Goal: Navigation & Orientation: Find specific page/section

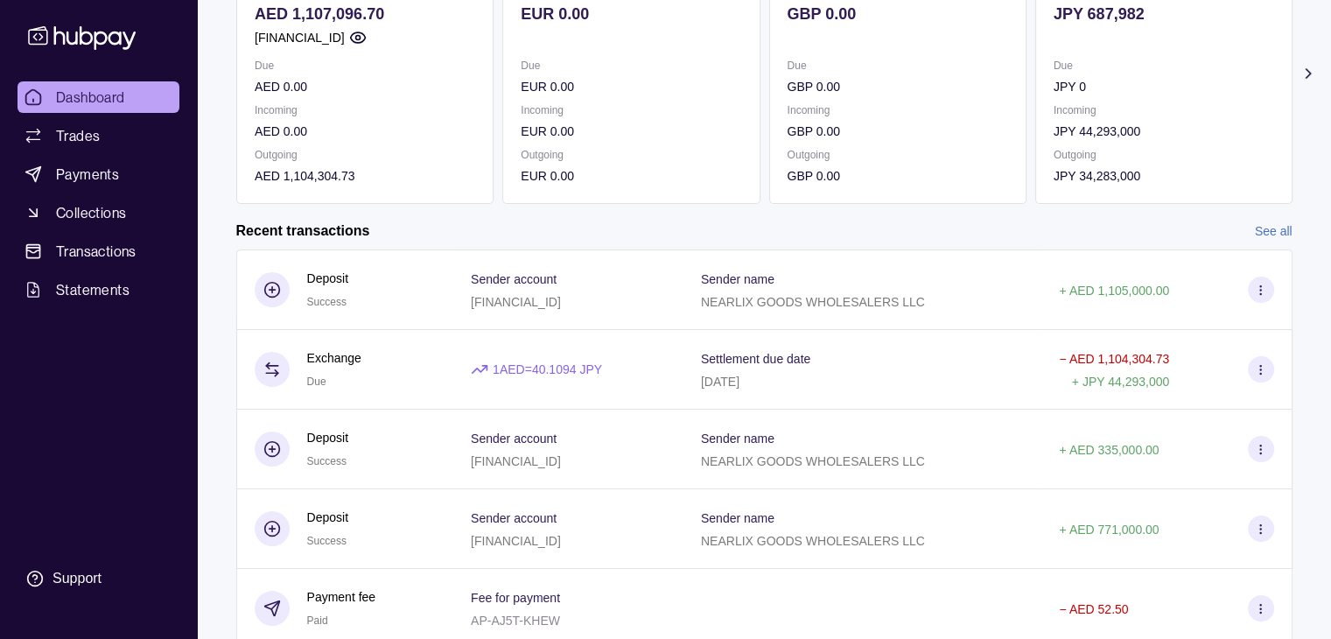
scroll to position [295, 0]
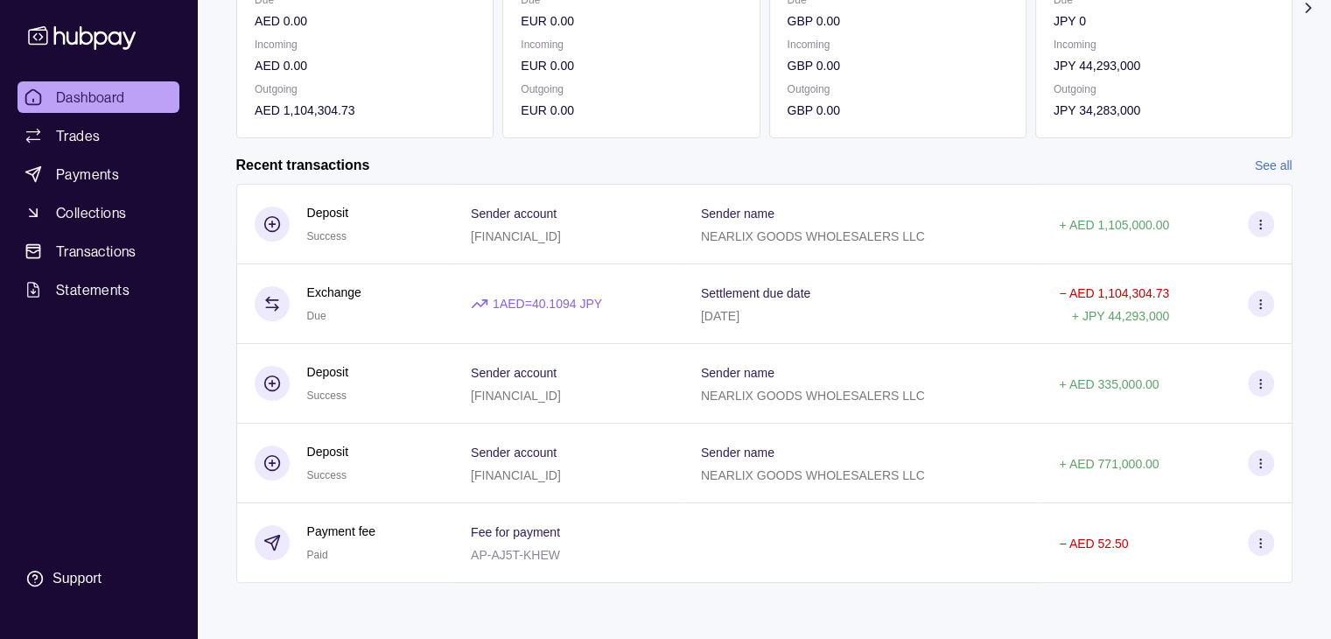
click at [1266, 167] on link "See all" at bounding box center [1274, 165] width 38 height 19
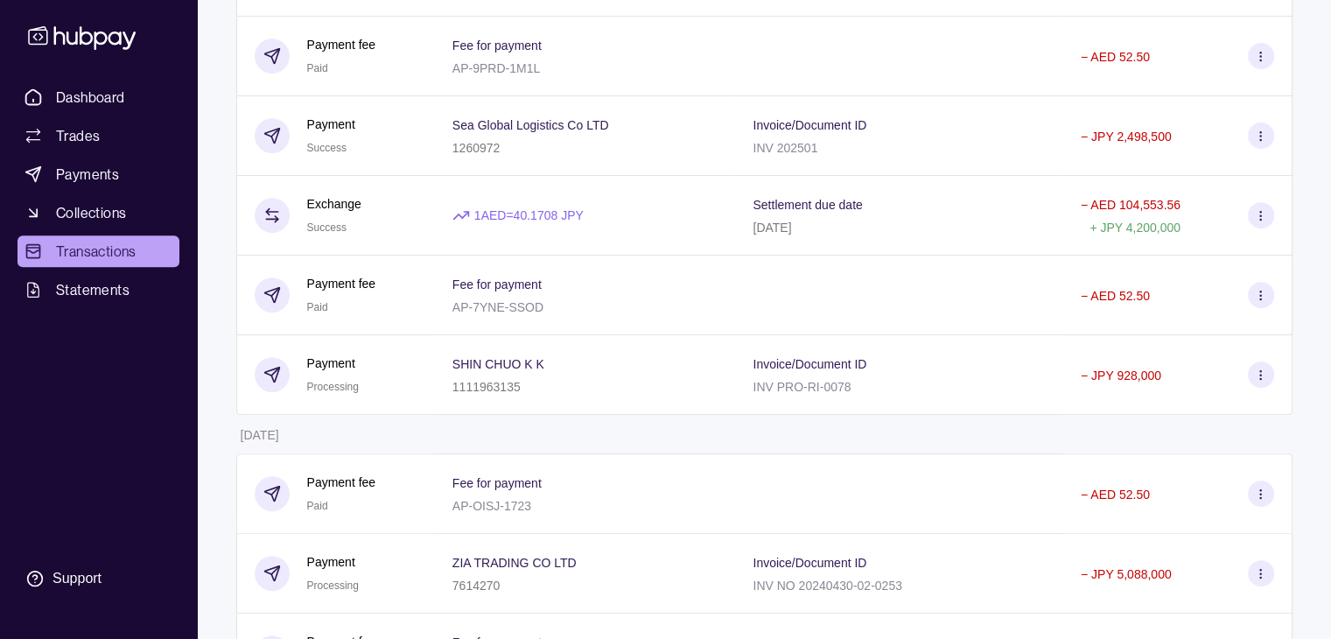
scroll to position [700, 0]
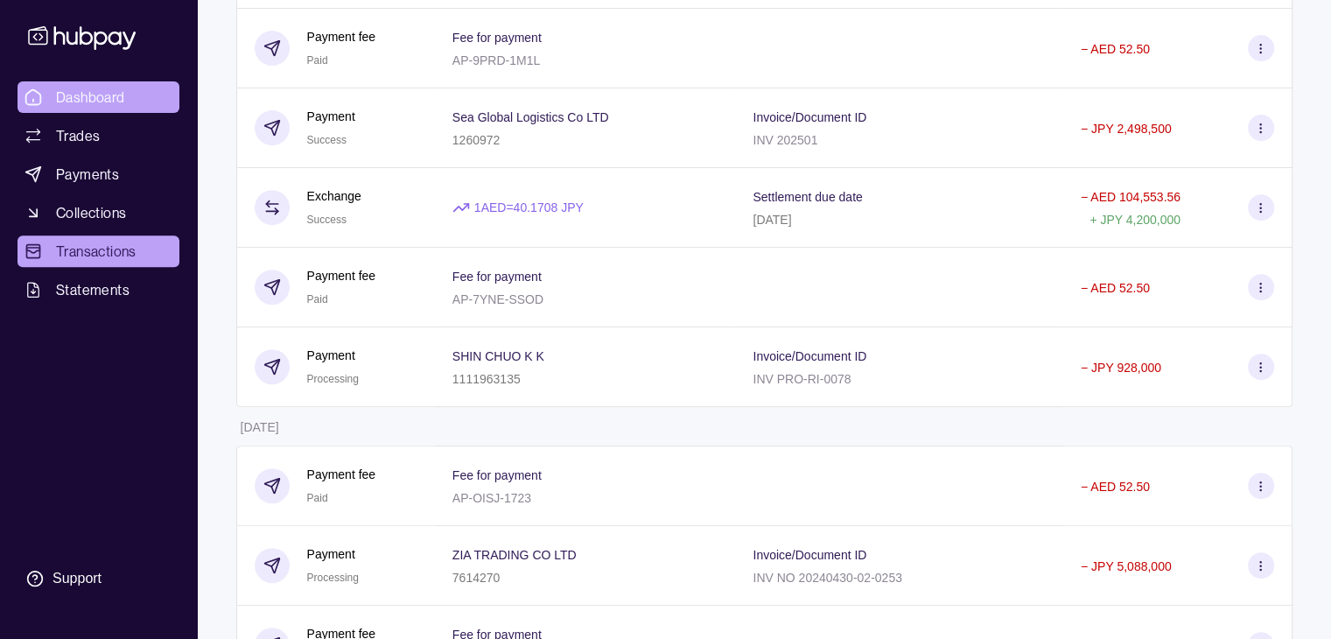
click at [90, 94] on span "Dashboard" at bounding box center [90, 97] width 69 height 21
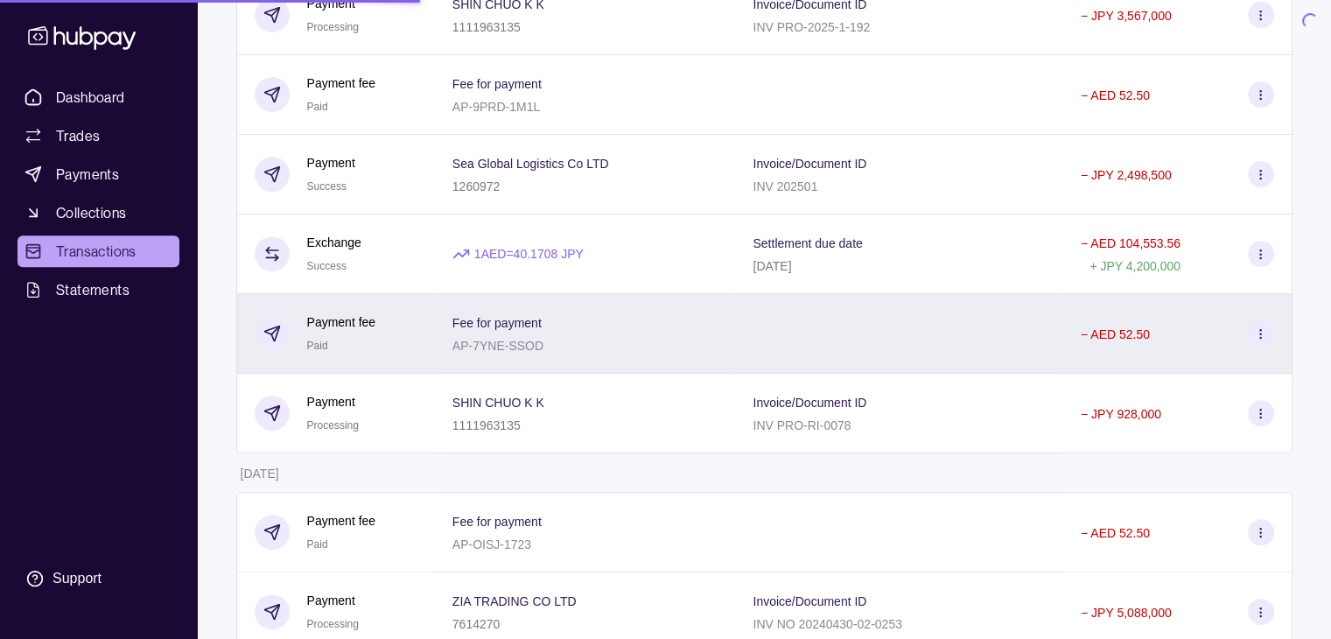
scroll to position [532, 0]
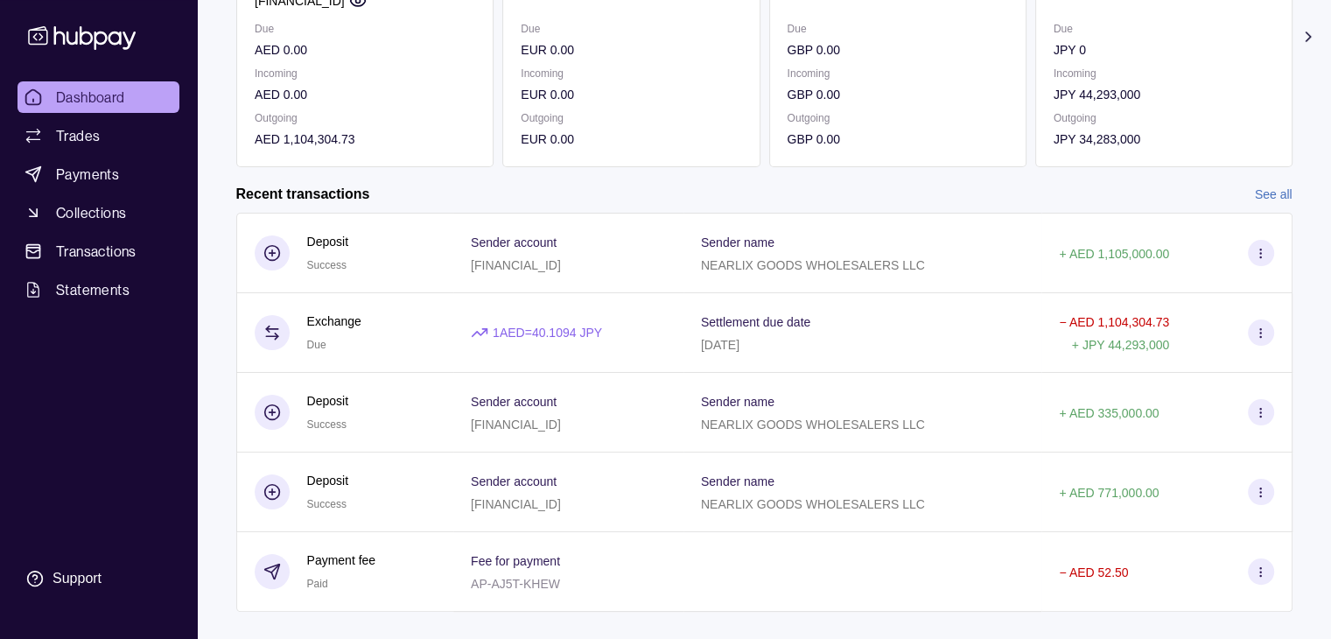
scroll to position [295, 0]
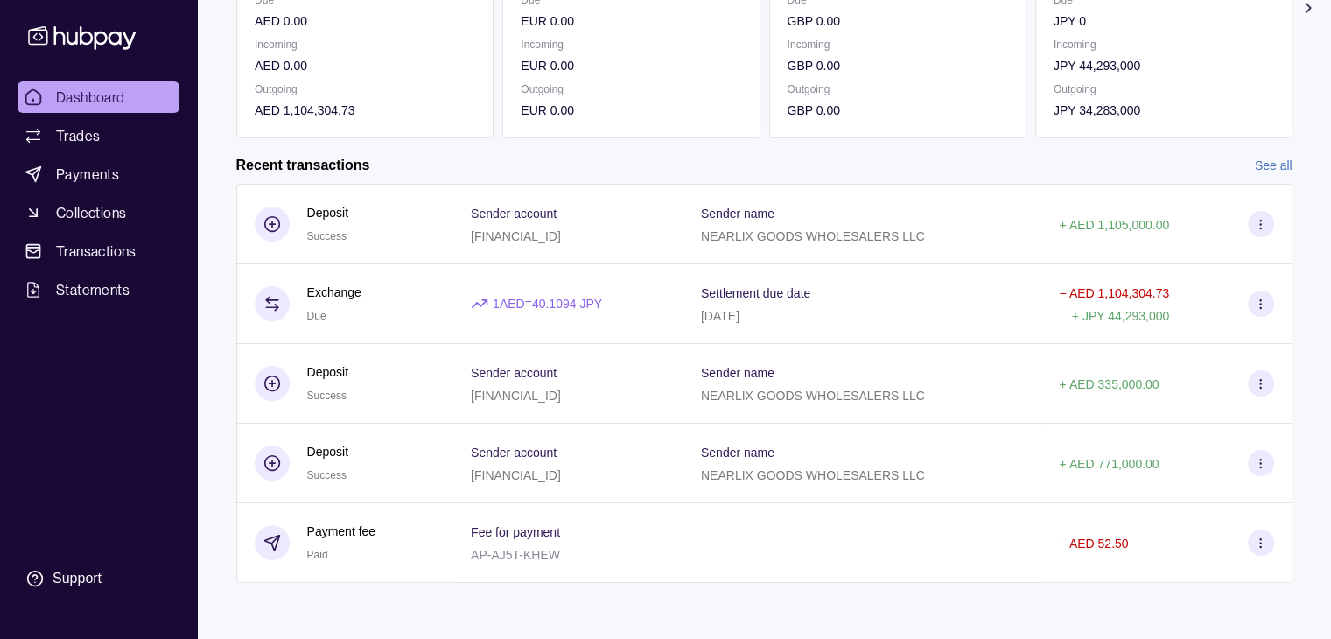
click at [1278, 163] on link "See all" at bounding box center [1274, 165] width 38 height 19
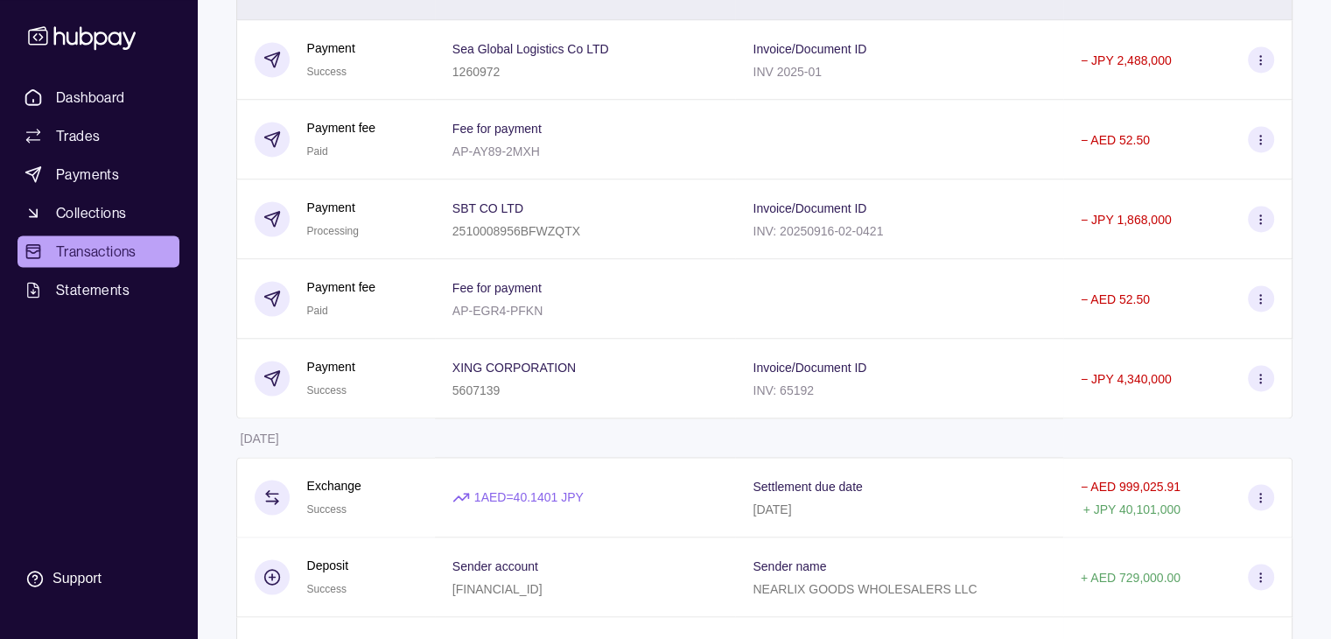
scroll to position [2356, 0]
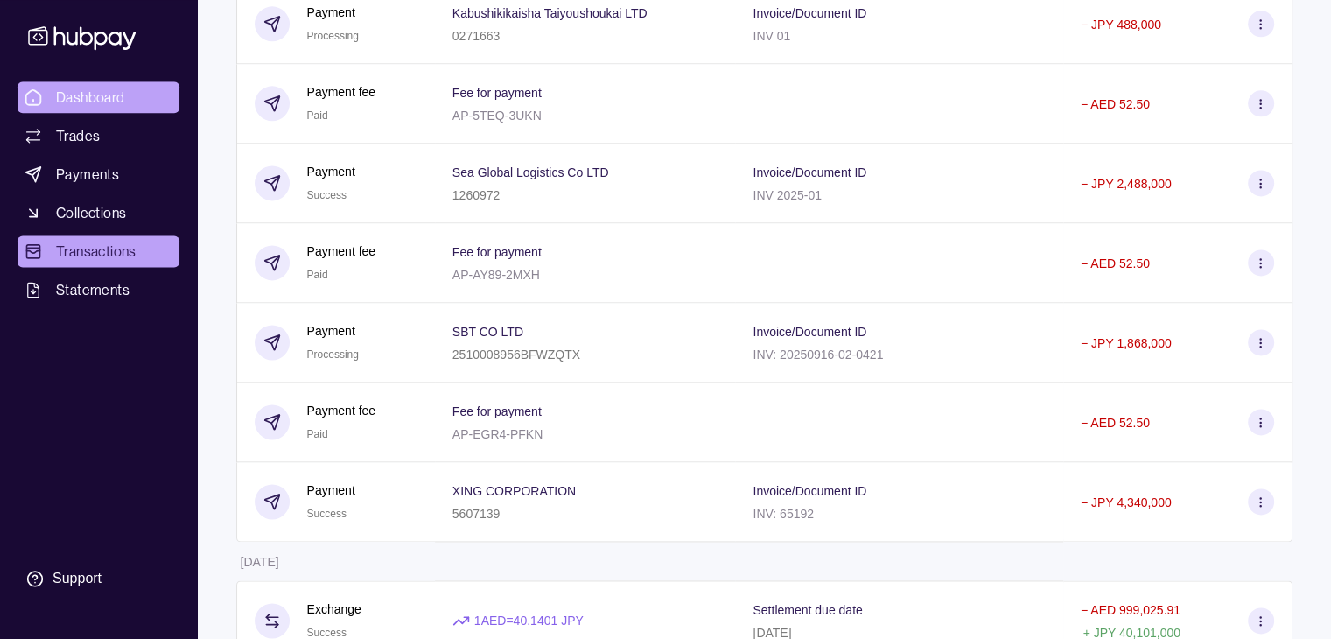
click at [102, 89] on span "Dashboard" at bounding box center [90, 97] width 69 height 21
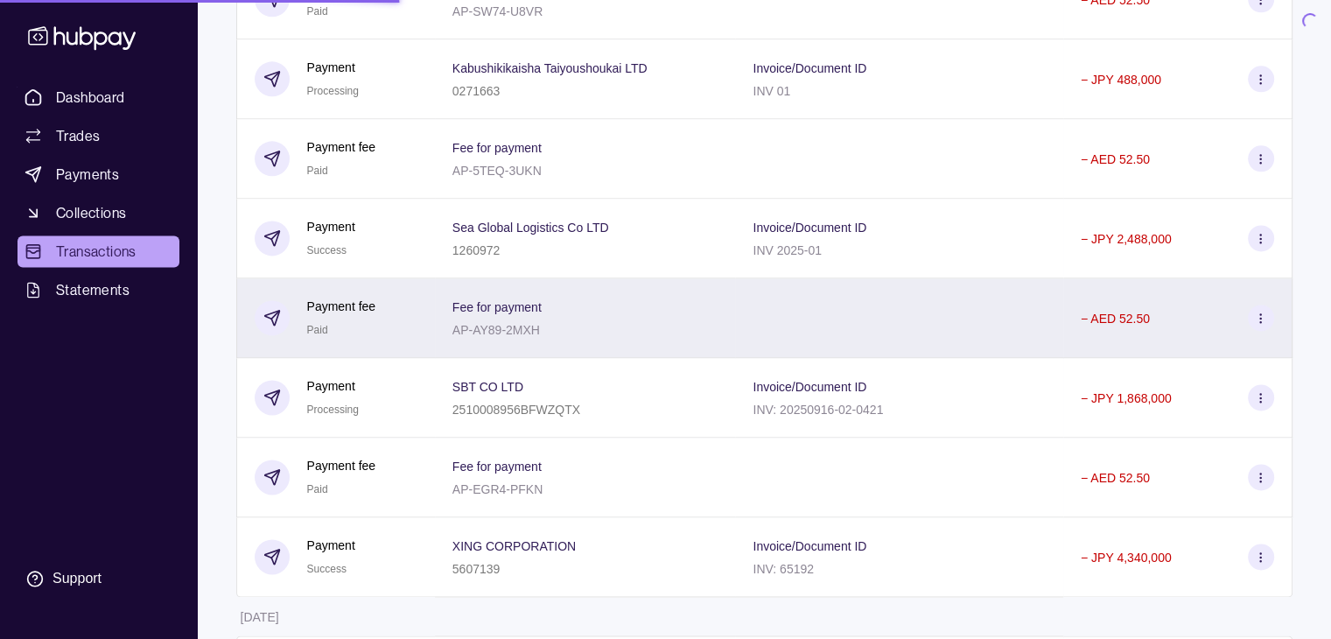
scroll to position [2118, 0]
